Goal: Task Accomplishment & Management: Use online tool/utility

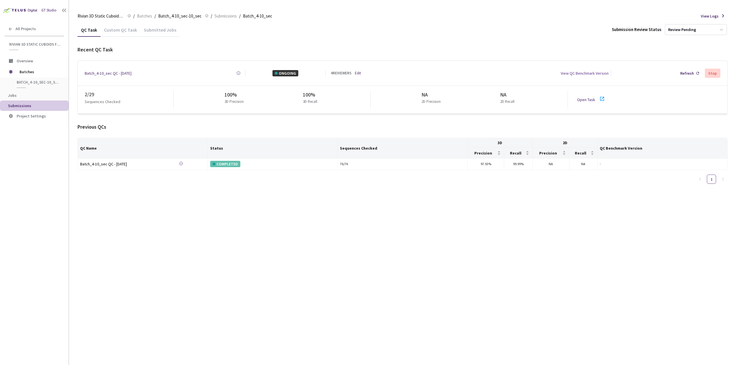
click at [583, 97] on link "Open Task" at bounding box center [586, 99] width 18 height 5
